Goal: Find specific page/section: Find specific page/section

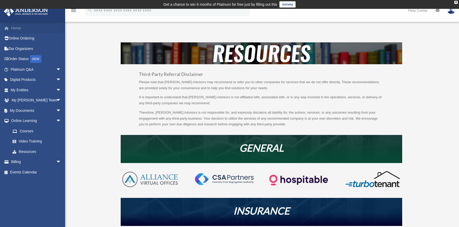
click at [20, 29] on link "Home" at bounding box center [36, 28] width 65 height 10
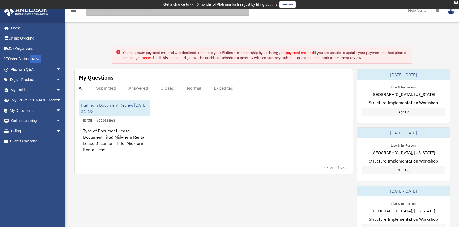
click at [98, 12] on input "search" at bounding box center [168, 10] width 164 height 10
type input "**********"
